Goal: Check status: Check status

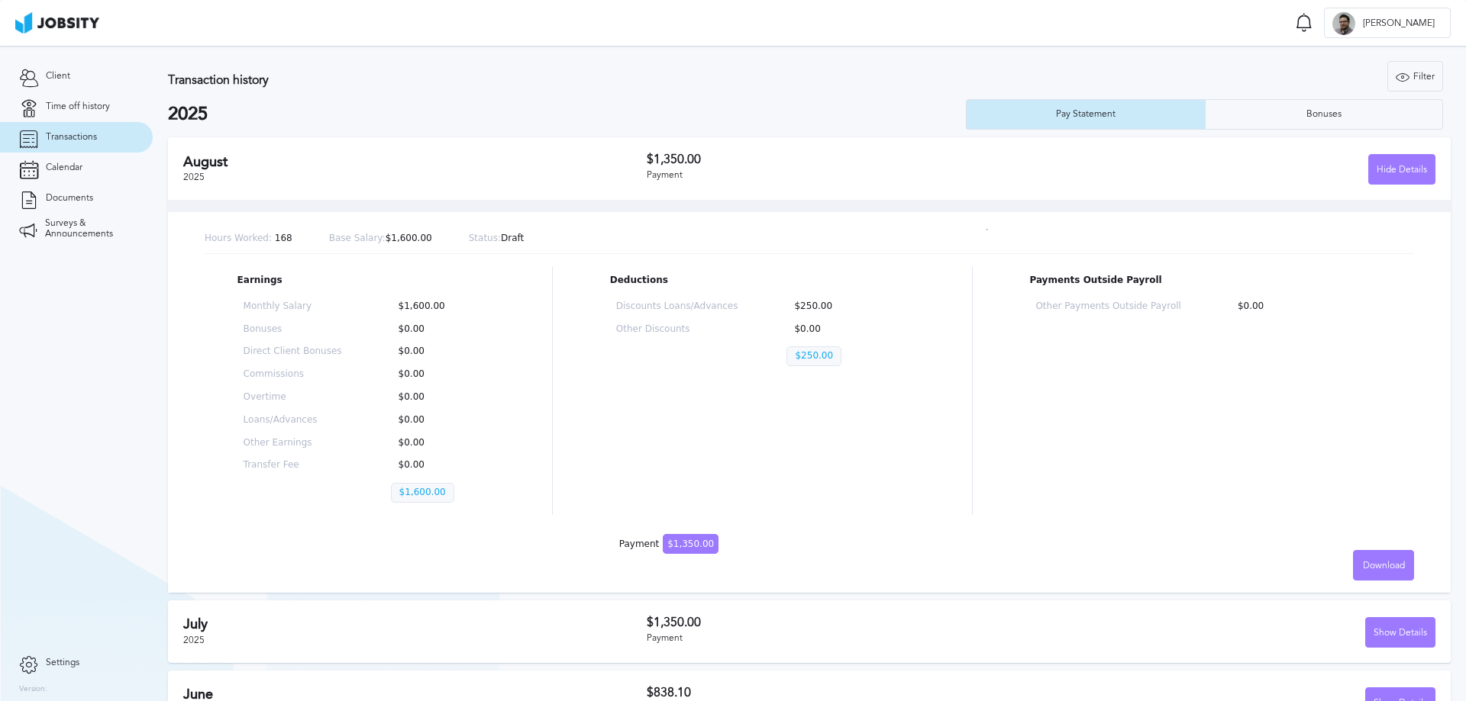
click at [92, 134] on span "Transactions" at bounding box center [71, 137] width 51 height 11
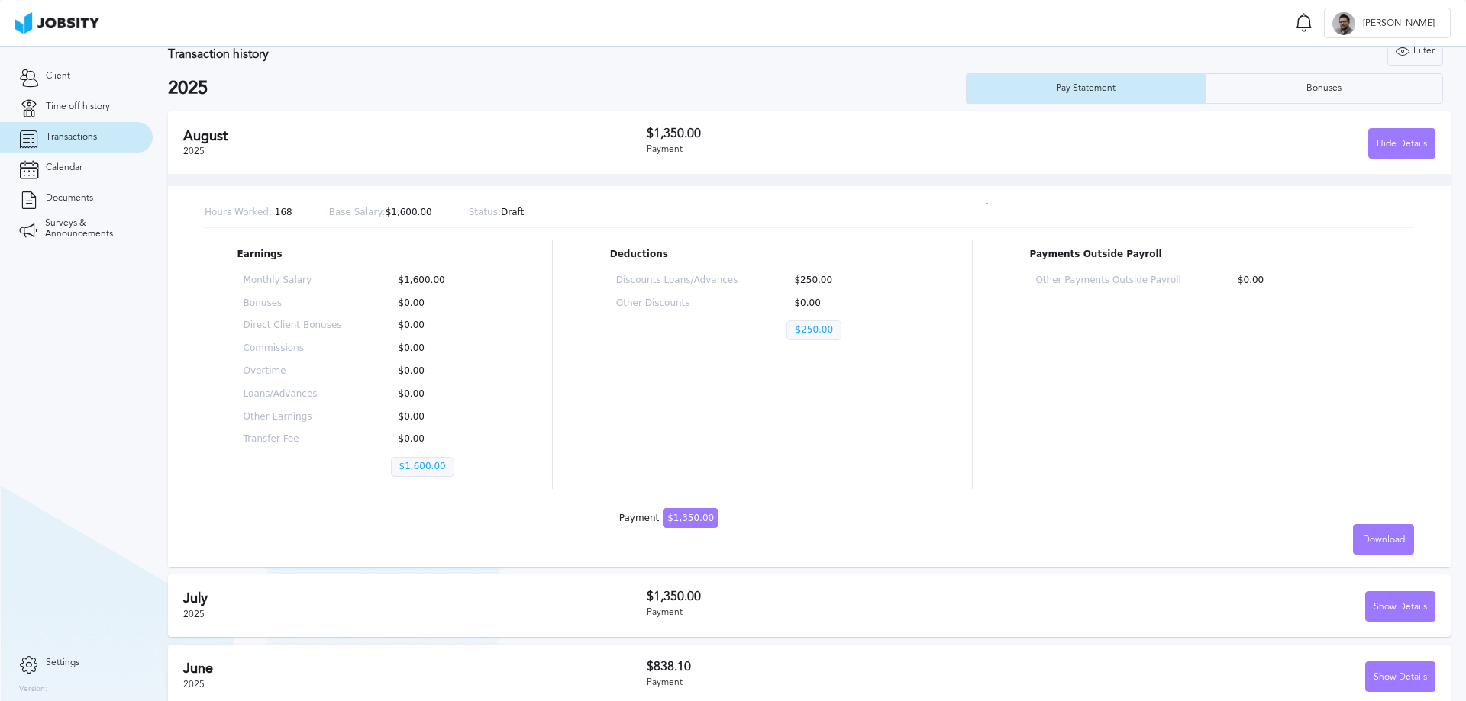
scroll to position [40, 0]
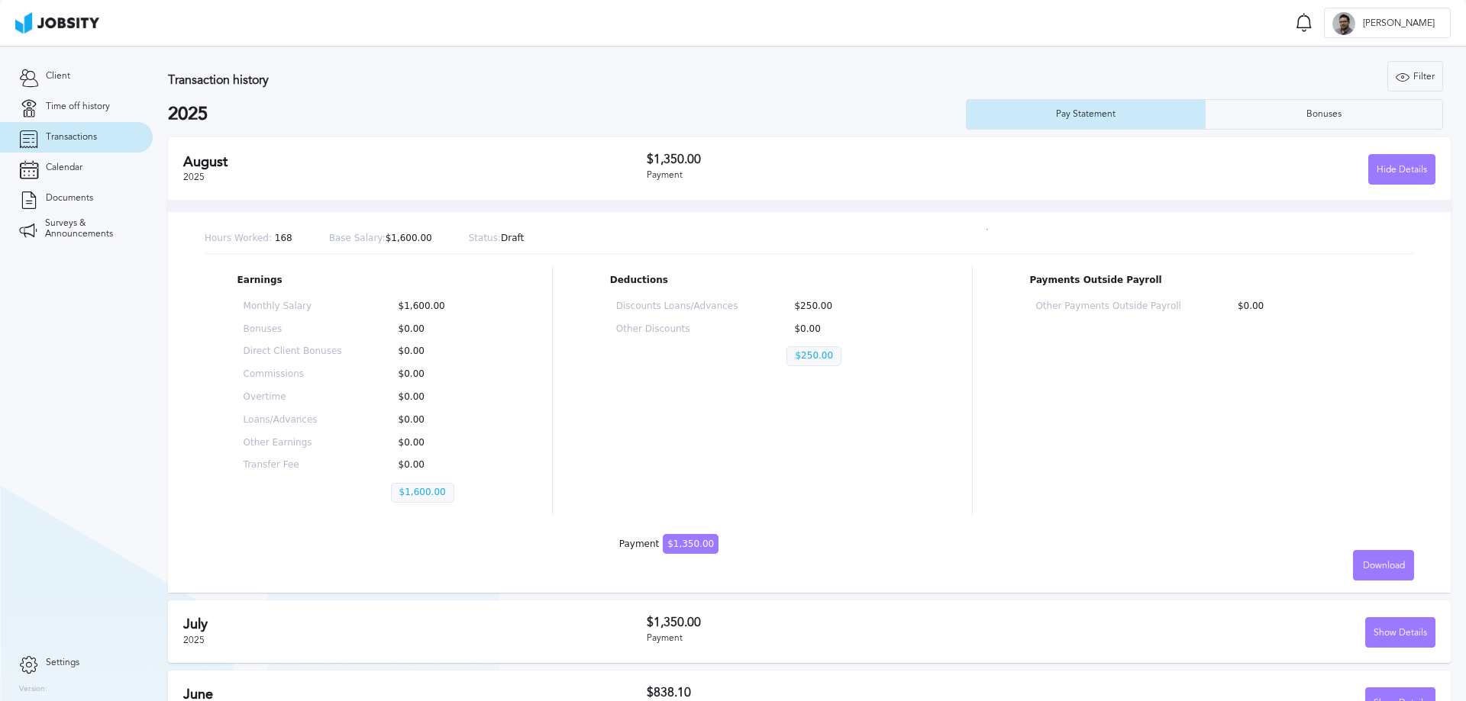
click at [0, 392] on section "Client Time off history Transactions Calendar Documents Surveys & Announcements" at bounding box center [76, 347] width 153 height 602
click at [65, 127] on link "Transactions" at bounding box center [76, 137] width 153 height 31
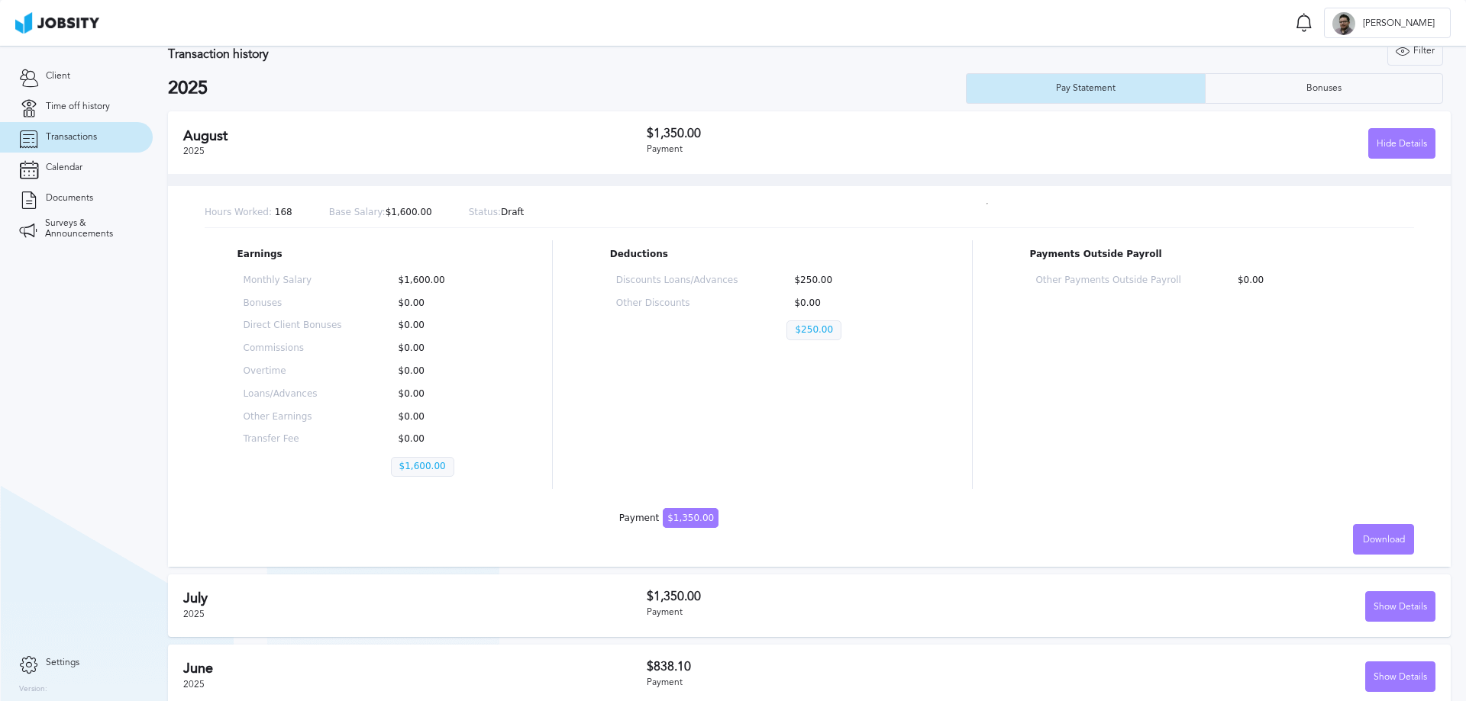
scroll to position [40, 0]
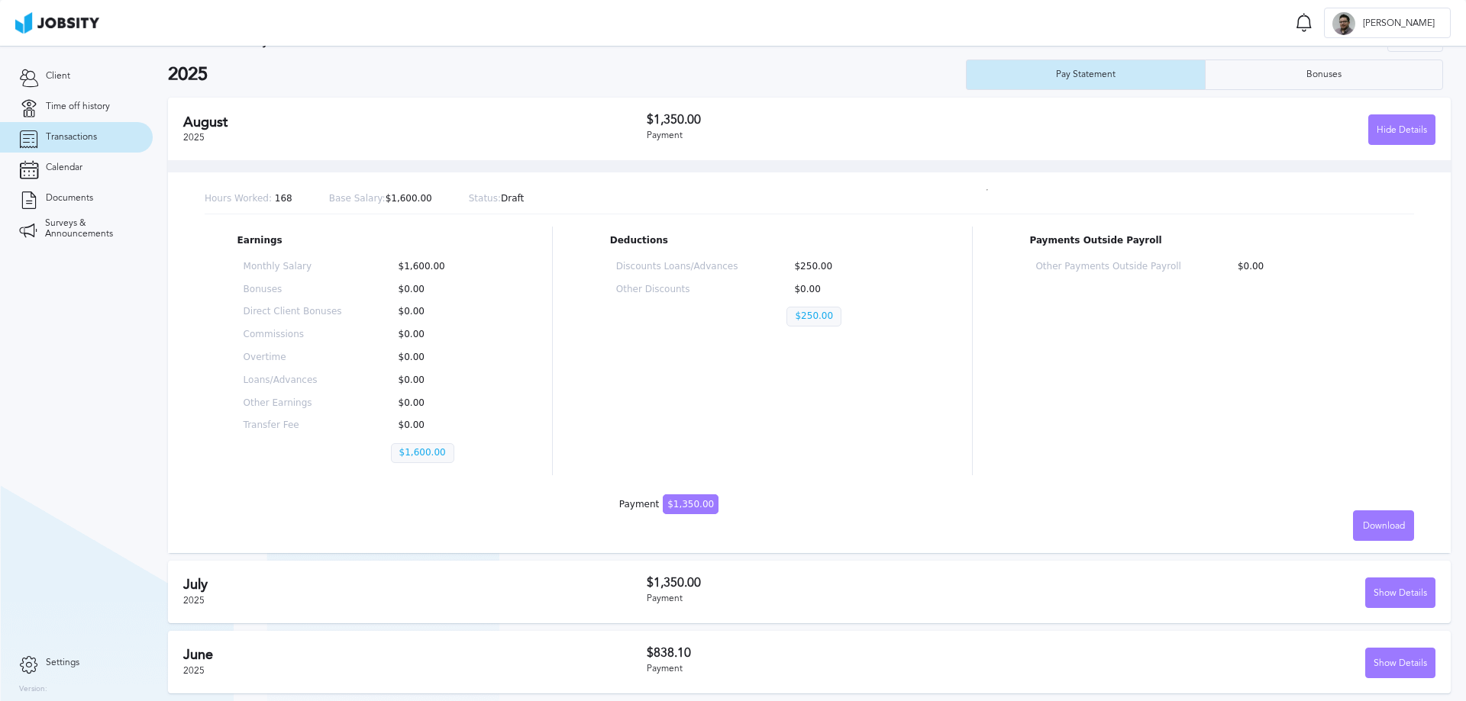
click at [426, 443] on div "Monthly Salary $1,600.00 Bonuses $0.00 Direct Client Bonuses $0.00 Commissions …" at bounding box center [366, 366] width 258 height 220
click at [426, 443] on p "$1,600.00" at bounding box center [422, 453] width 63 height 20
click at [426, 447] on p "$1,600.00" at bounding box center [422, 453] width 63 height 20
click at [432, 451] on p "$1,600.00" at bounding box center [422, 453] width 63 height 20
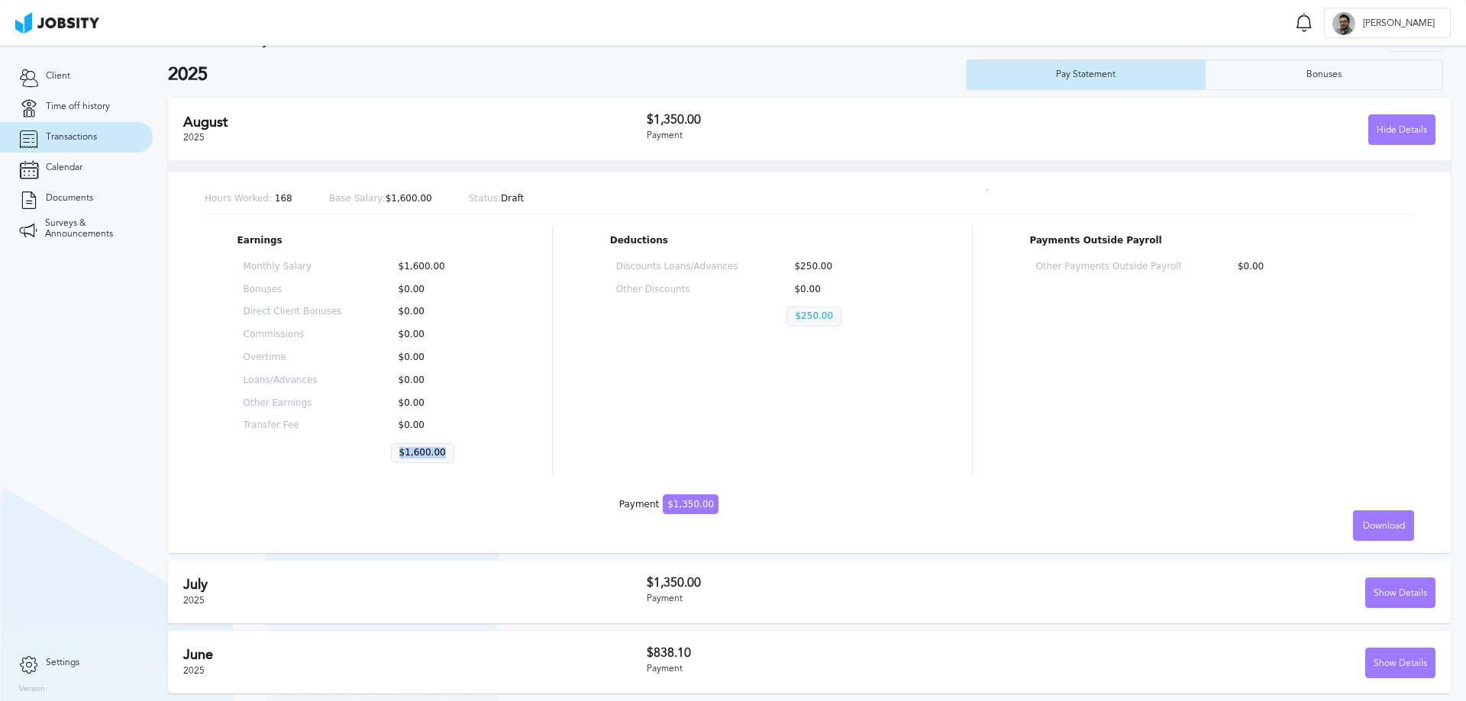
click at [432, 451] on p "$1,600.00" at bounding box center [422, 453] width 63 height 20
click at [465, 422] on p "$0.00" at bounding box center [440, 426] width 98 height 11
